Goal: Communication & Community: Participate in discussion

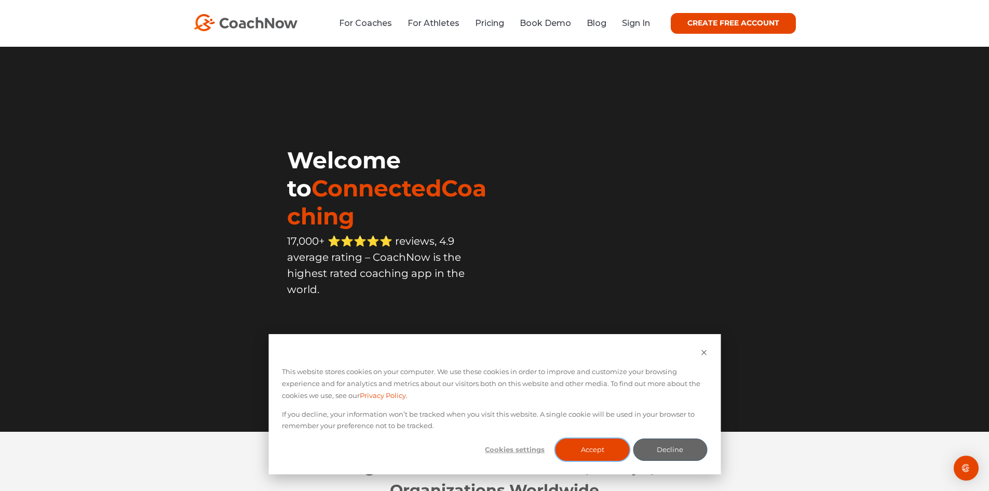
click at [576, 451] on button "Accept" at bounding box center [593, 449] width 74 height 22
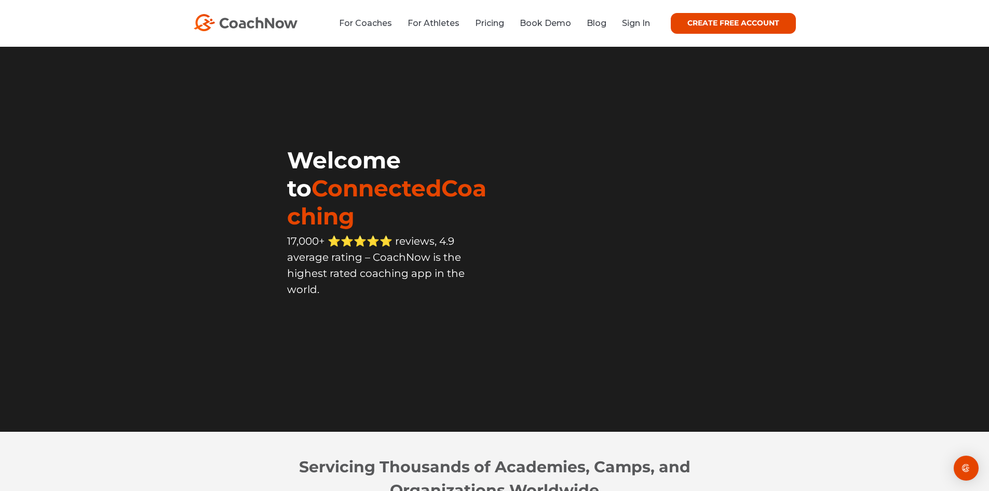
click at [741, 26] on link "CREATE FREE ACCOUNT" at bounding box center [733, 23] width 125 height 21
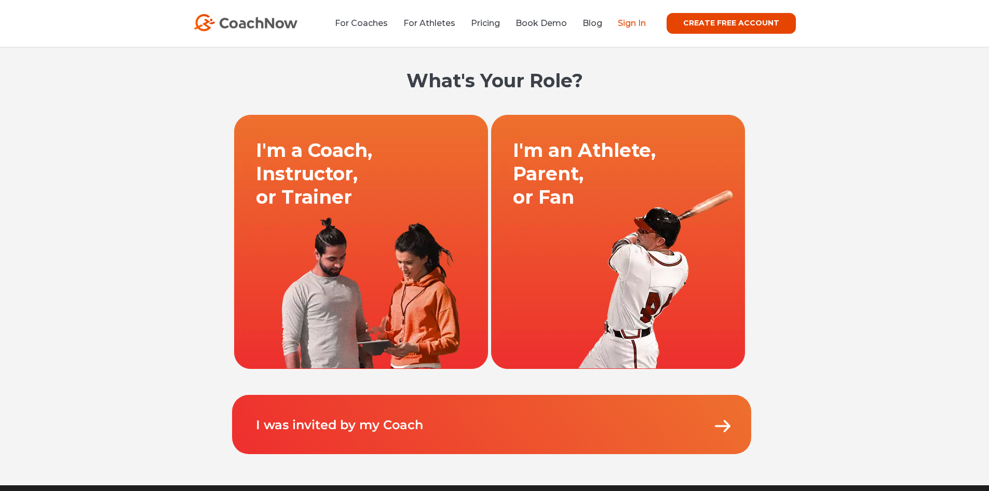
click at [643, 25] on link "Sign In" at bounding box center [632, 23] width 28 height 10
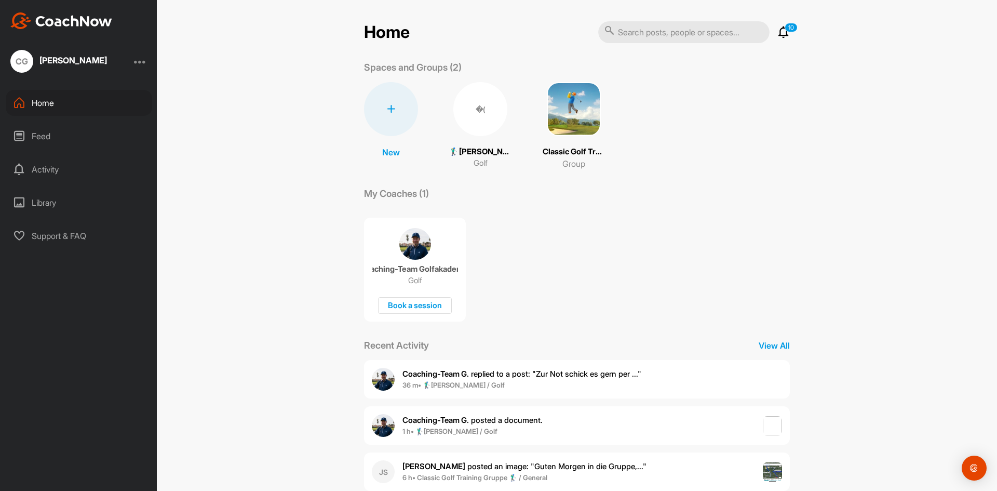
click at [490, 125] on div "�(" at bounding box center [480, 109] width 54 height 54
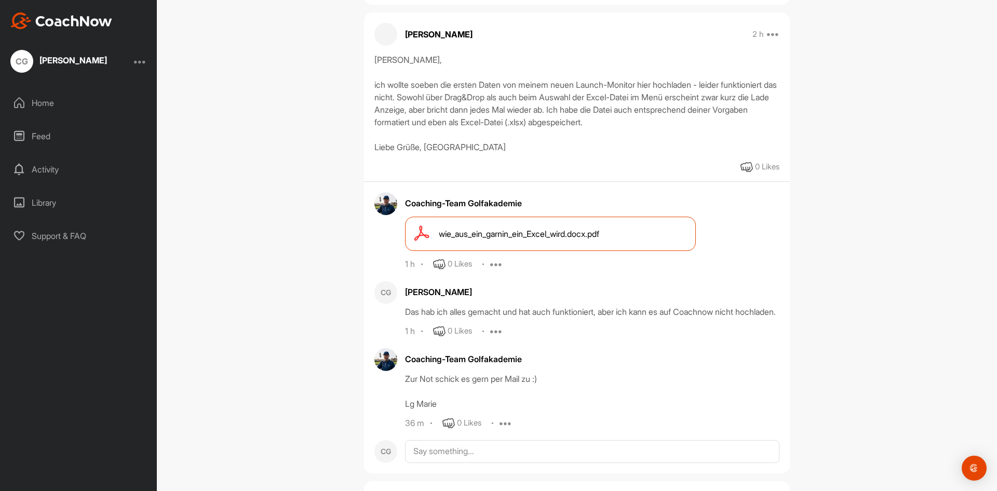
scroll to position [364, 0]
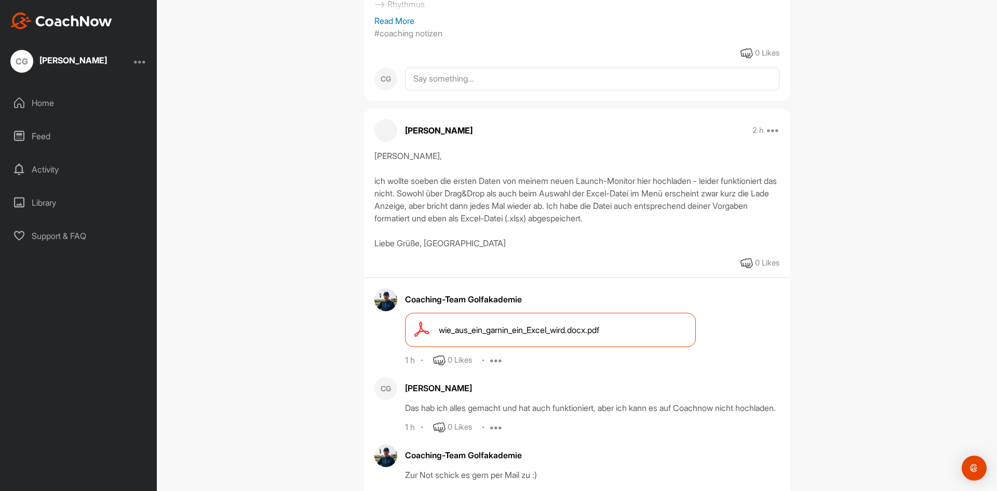
click at [497, 159] on div "Hallo Fabian, ich wollte soeben die ersten Daten von meinem neuen Launch-Monito…" at bounding box center [576, 200] width 405 height 100
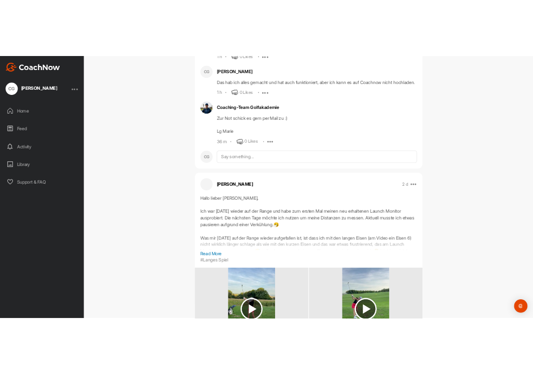
scroll to position [727, 0]
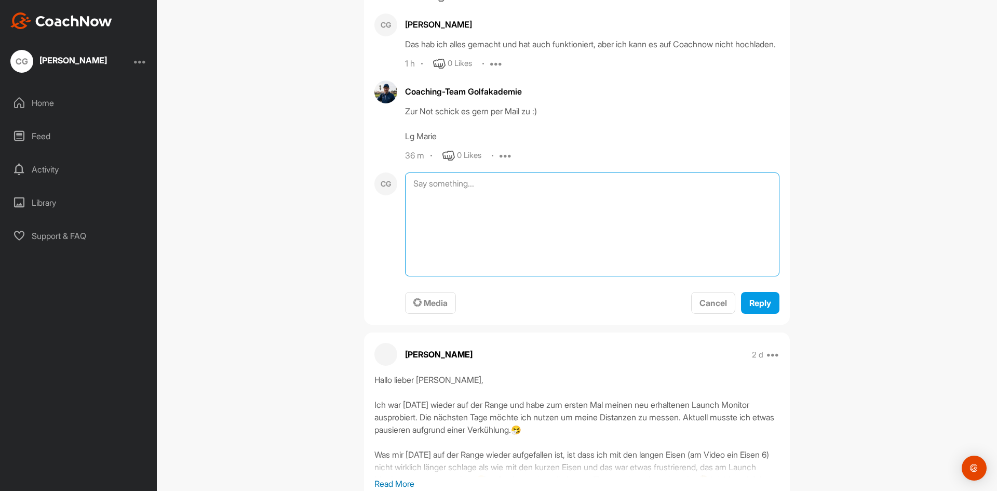
click at [417, 200] on textarea at bounding box center [592, 224] width 374 height 104
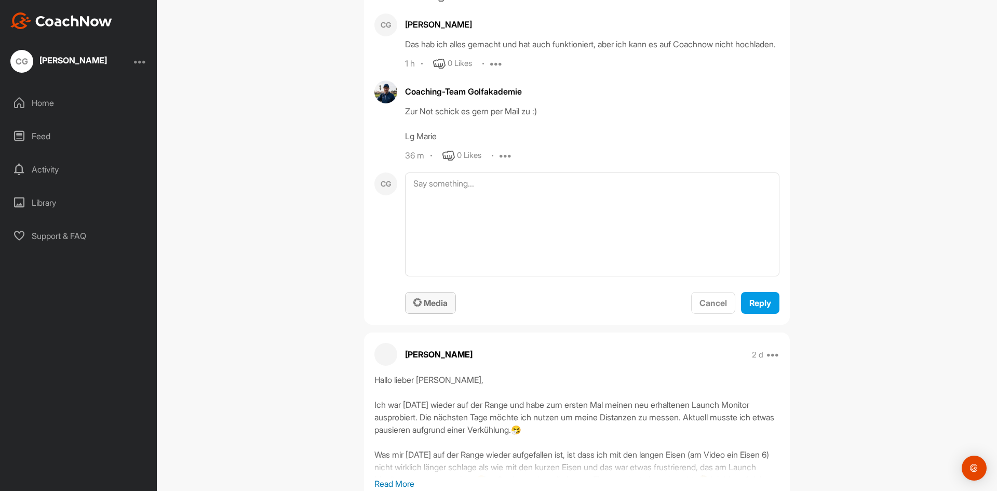
click at [433, 308] on span "Media" at bounding box center [430, 303] width 34 height 10
click at [433, 309] on div "Media" at bounding box center [430, 303] width 34 height 12
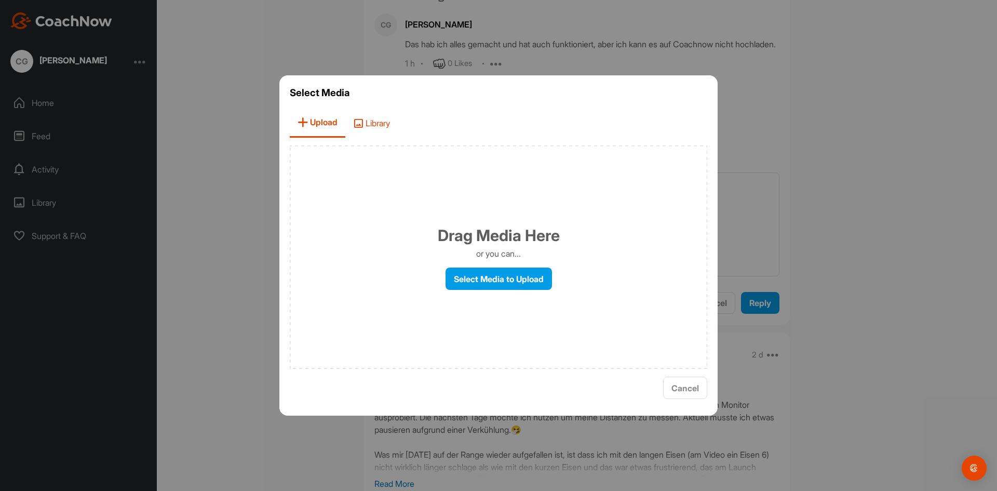
click at [363, 122] on icon at bounding box center [358, 123] width 10 height 10
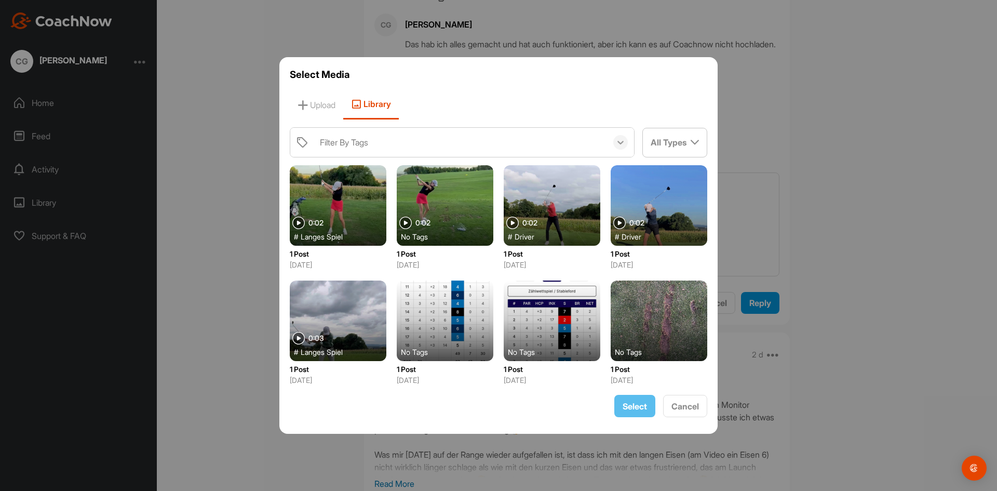
click at [625, 142] on div at bounding box center [620, 142] width 15 height 15
click at [667, 137] on div "All Types" at bounding box center [675, 142] width 64 height 28
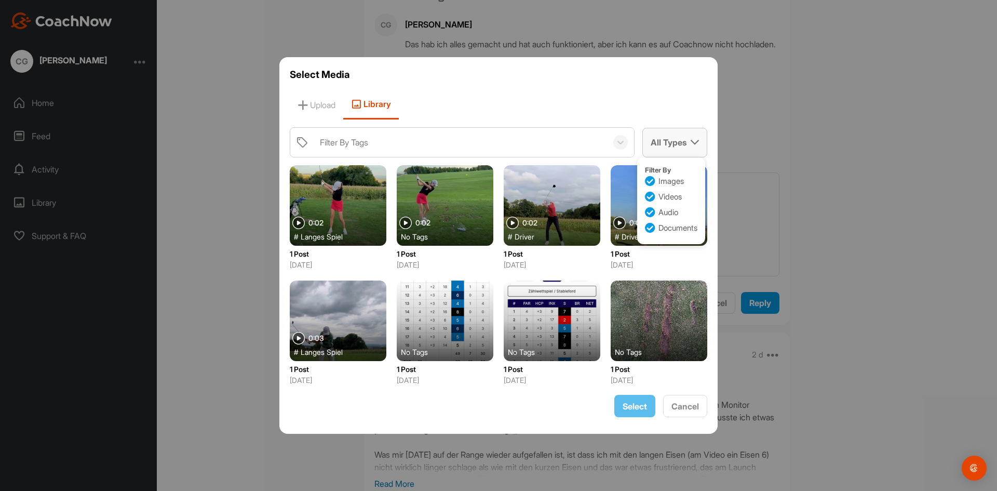
click at [667, 137] on div "All Types" at bounding box center [675, 142] width 64 height 28
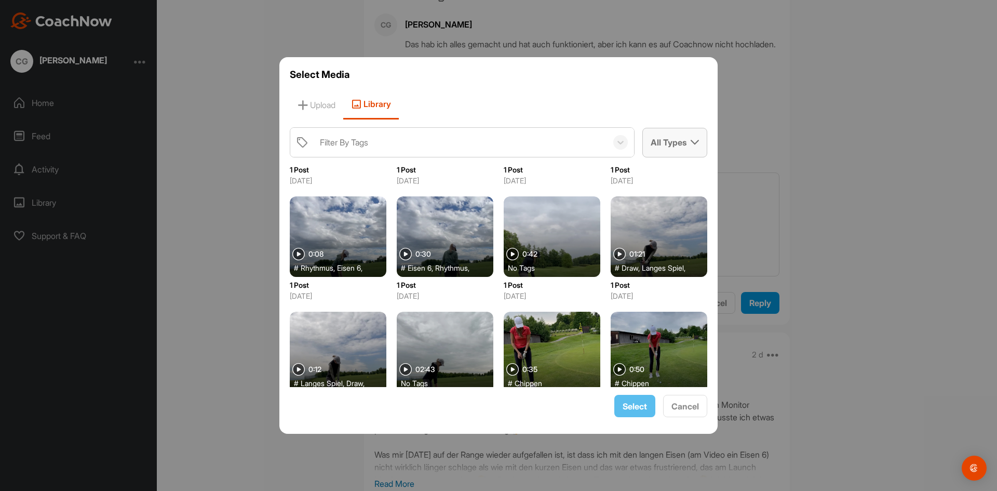
scroll to position [1260, 0]
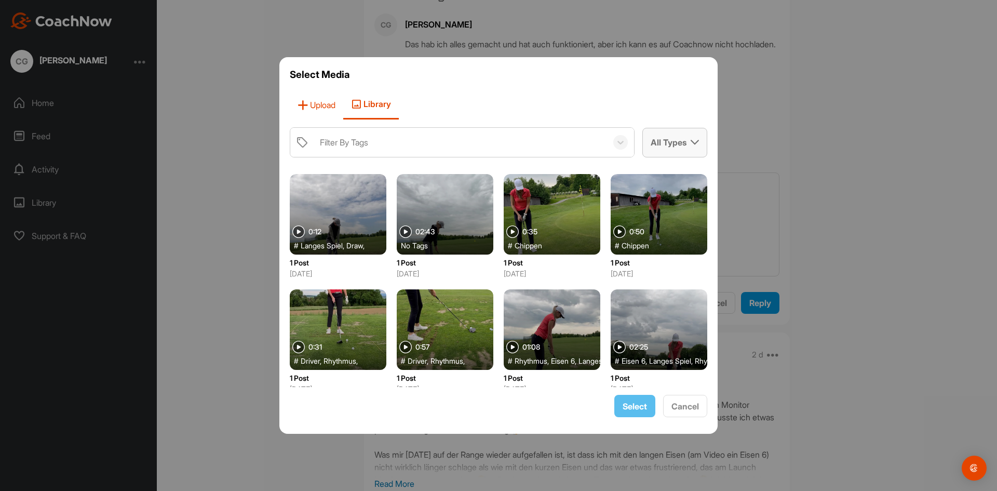
click at [323, 101] on span "Upload" at bounding box center [316, 105] width 53 height 30
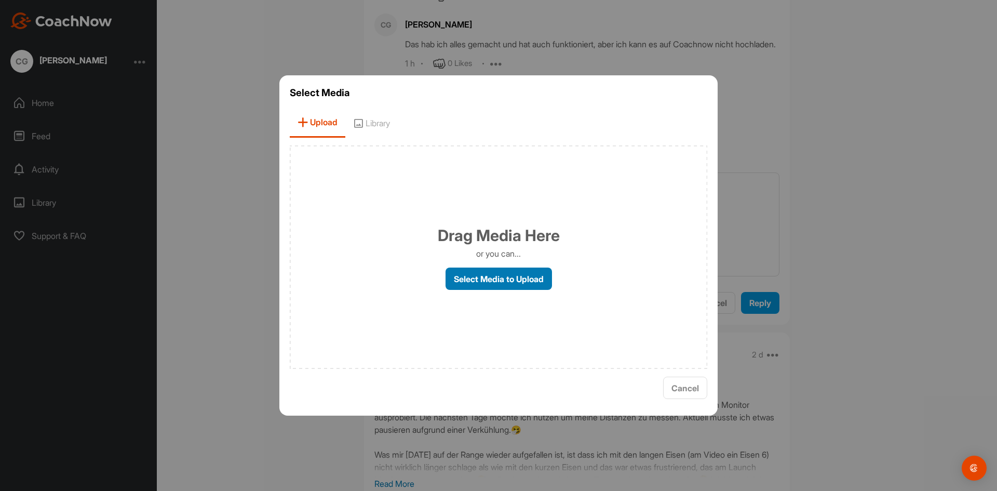
click at [503, 272] on label "Select Media to Upload" at bounding box center [499, 278] width 106 height 22
click at [0, 0] on input "Select Media to Upload" at bounding box center [0, 0] width 0 height 0
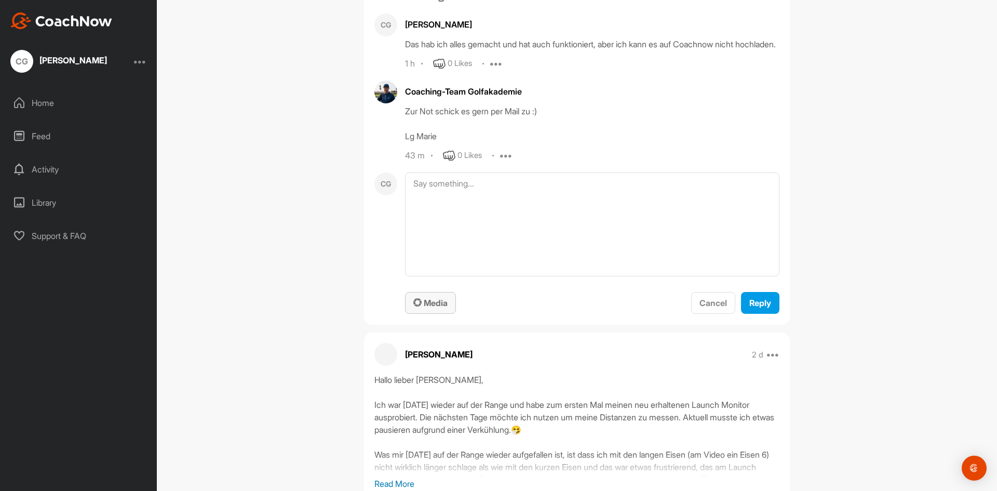
scroll to position [675, 0]
